Goal: Transaction & Acquisition: Subscribe to service/newsletter

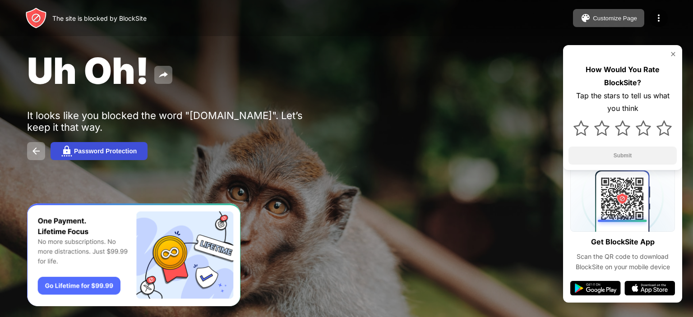
click at [128, 147] on button "Password Protection" at bounding box center [99, 151] width 97 height 18
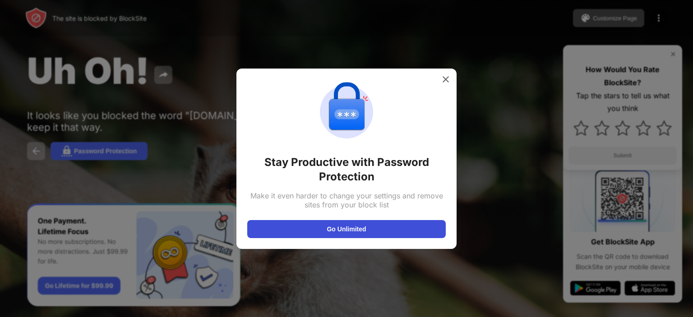
click at [338, 227] on button "Go Unlimited" at bounding box center [346, 229] width 198 height 18
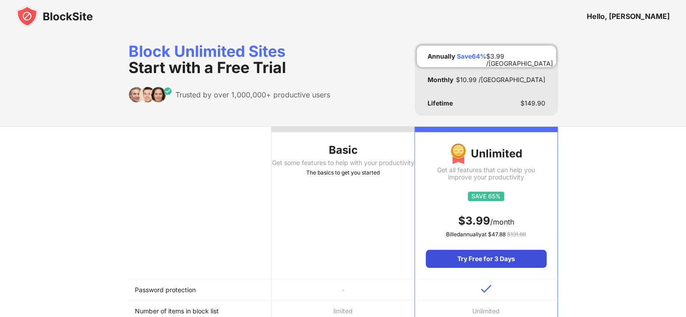
click at [477, 259] on div "Try Free for 3 Days" at bounding box center [486, 259] width 120 height 18
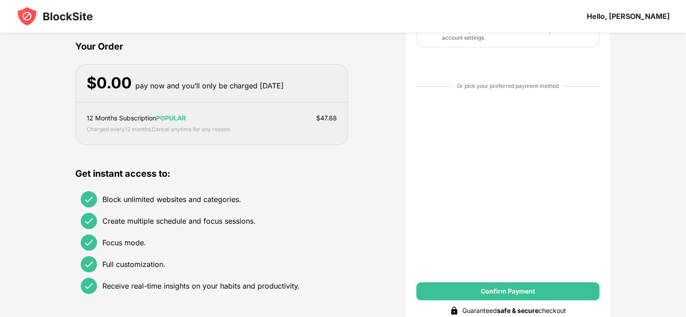
scroll to position [78, 0]
